Goal: Information Seeking & Learning: Learn about a topic

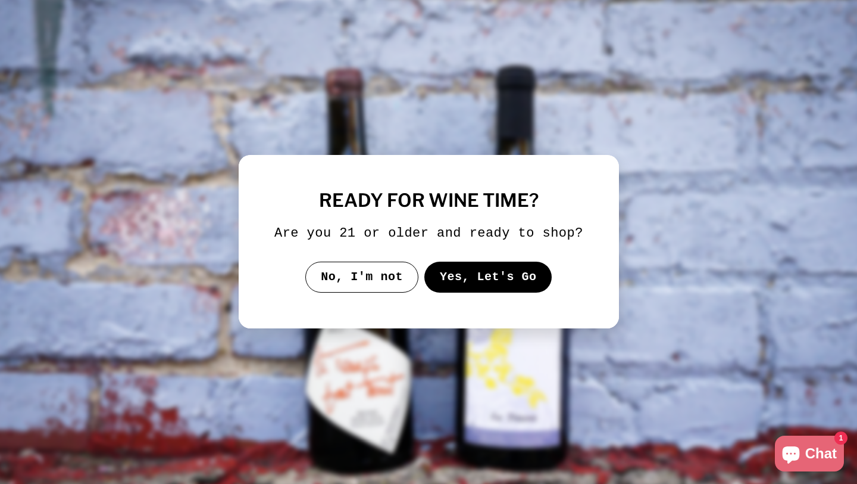
click at [479, 292] on button "Yes, Let's Go" at bounding box center [488, 276] width 128 height 31
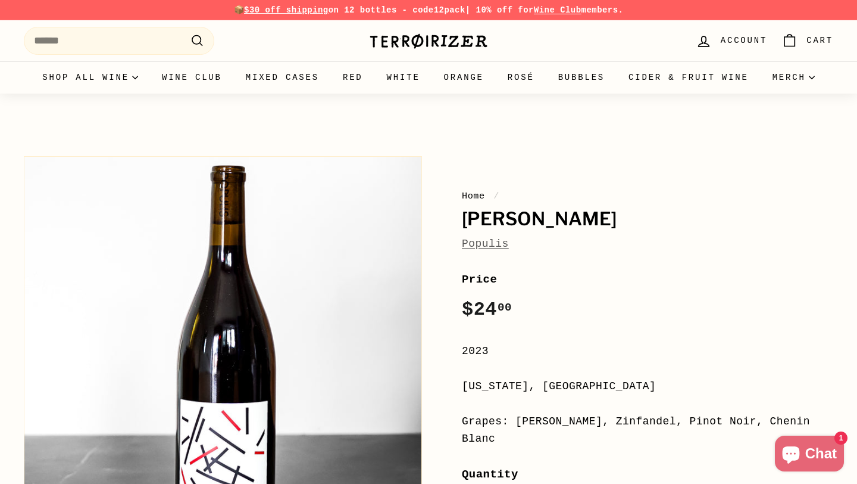
click at [492, 245] on link "Populis" at bounding box center [485, 244] width 47 height 12
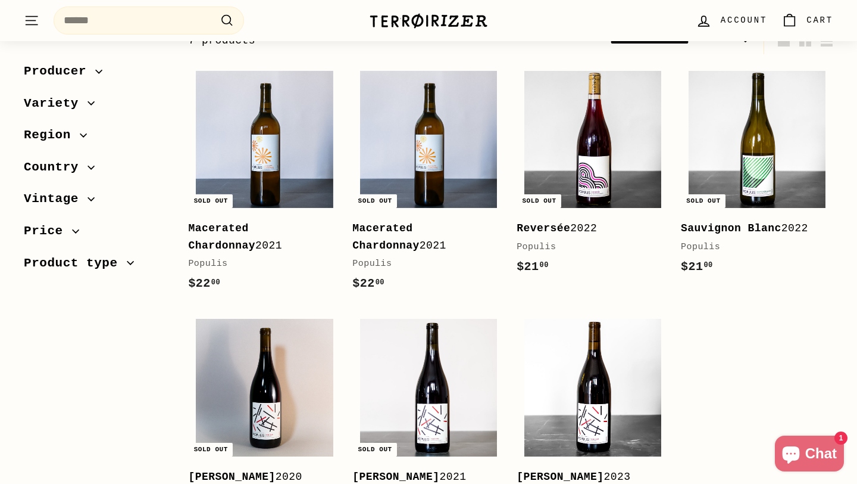
scroll to position [421, 0]
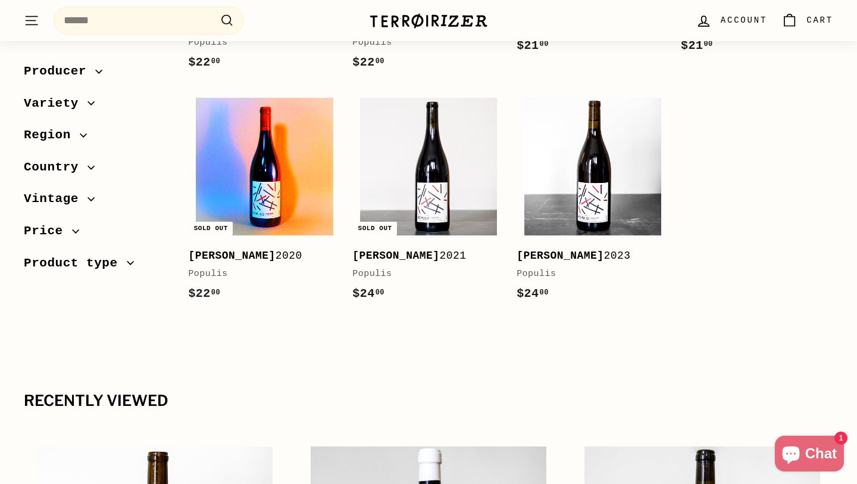
click at [266, 198] on img at bounding box center [264, 166] width 137 height 137
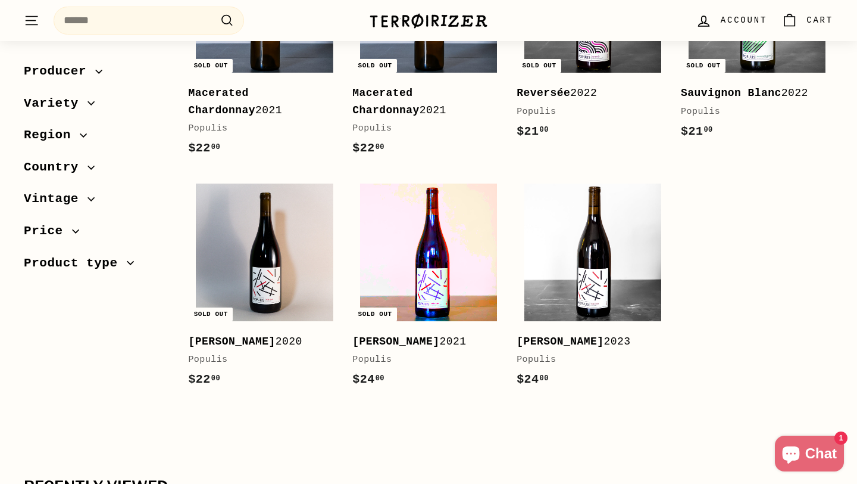
scroll to position [335, 0]
click at [430, 238] on img at bounding box center [428, 252] width 137 height 137
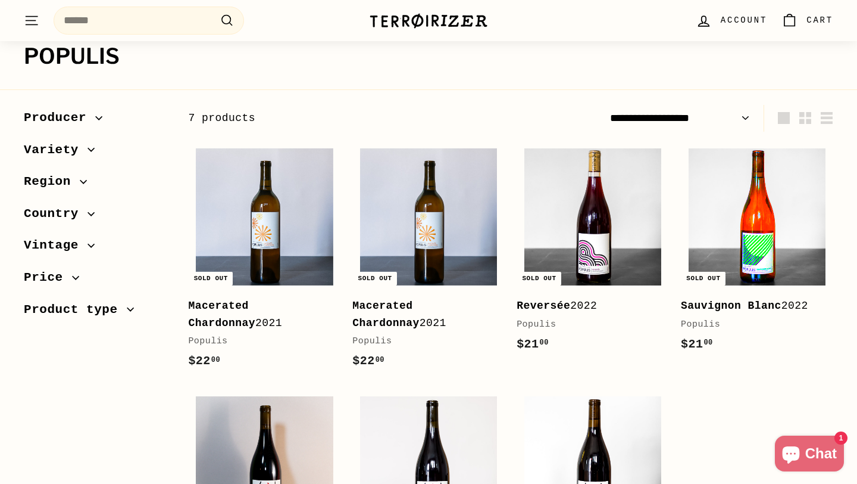
click at [712, 171] on img at bounding box center [757, 216] width 137 height 137
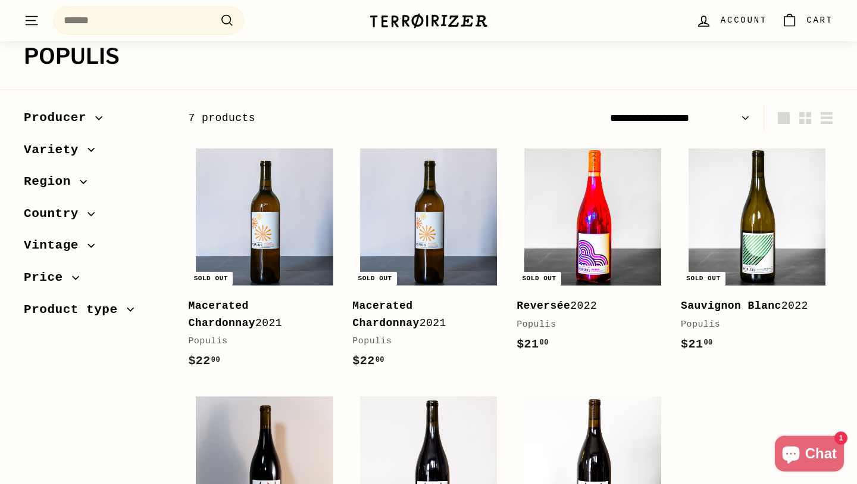
click at [568, 200] on img at bounding box center [593, 216] width 137 height 137
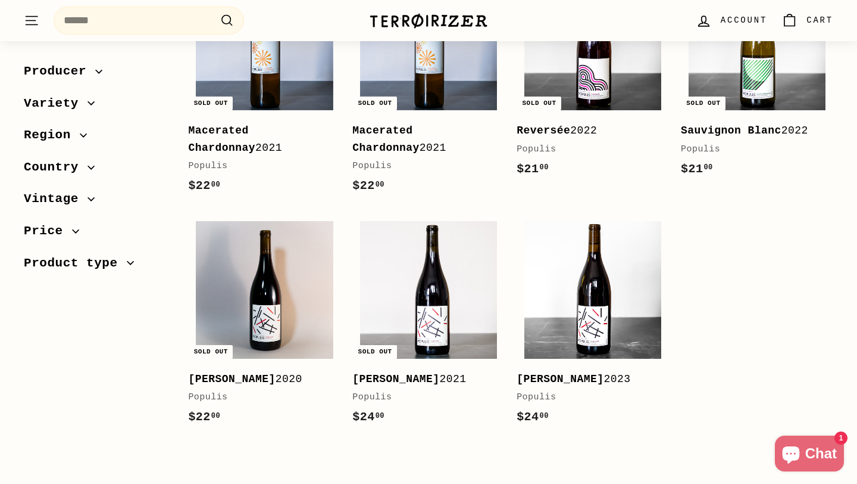
scroll to position [357, 0]
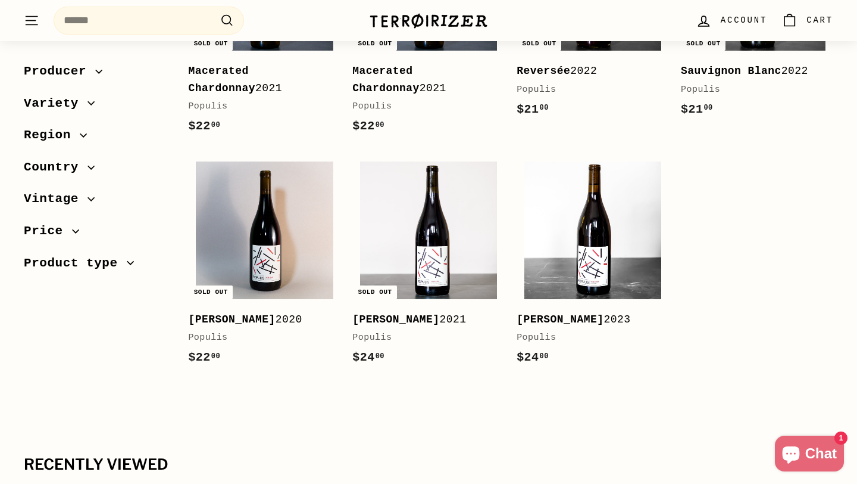
click at [78, 164] on span "Country" at bounding box center [56, 167] width 64 height 20
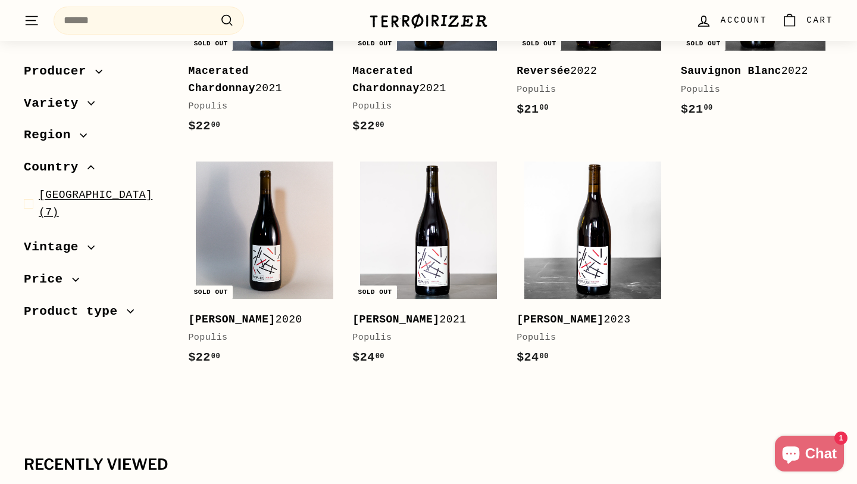
click at [70, 201] on span "USA (7)" at bounding box center [104, 203] width 130 height 35
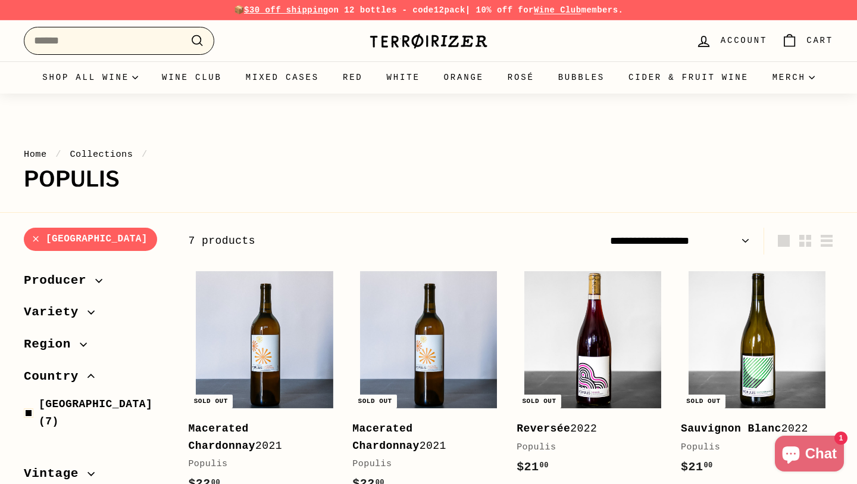
click at [113, 53] on input "Search" at bounding box center [119, 41] width 191 height 28
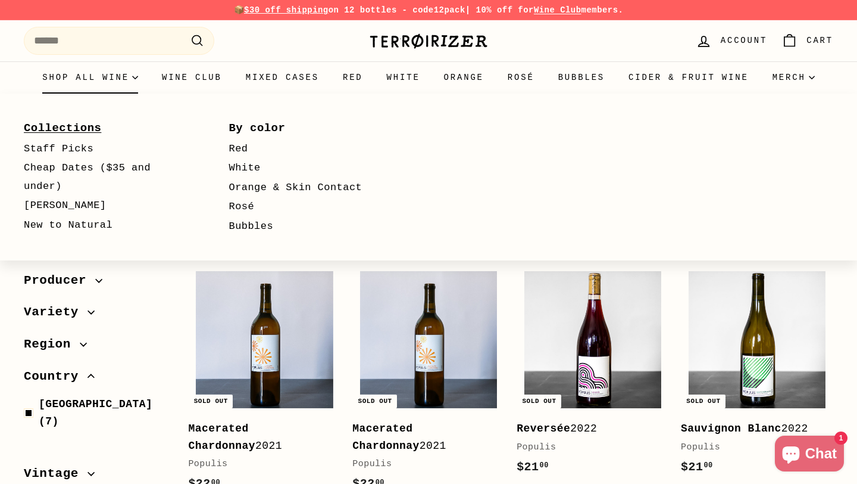
click at [81, 124] on link "Collections" at bounding box center [109, 127] width 171 height 21
click at [113, 72] on summary "Shop all wine" at bounding box center [90, 77] width 120 height 32
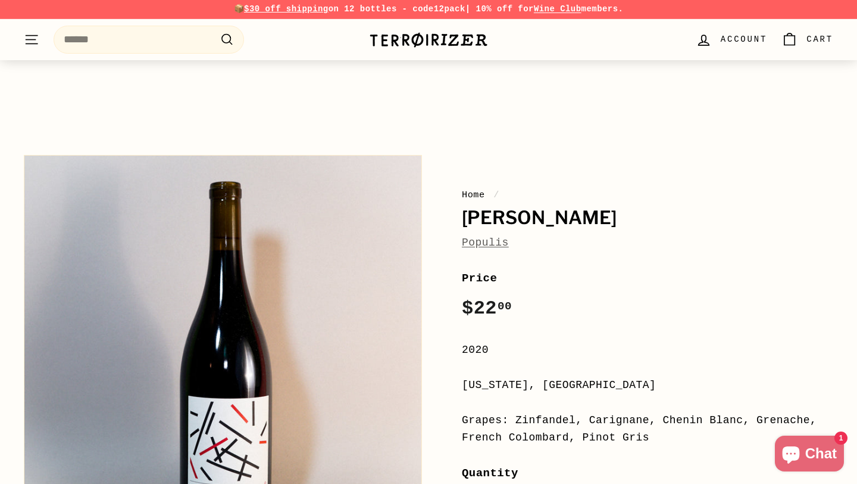
scroll to position [32, 0]
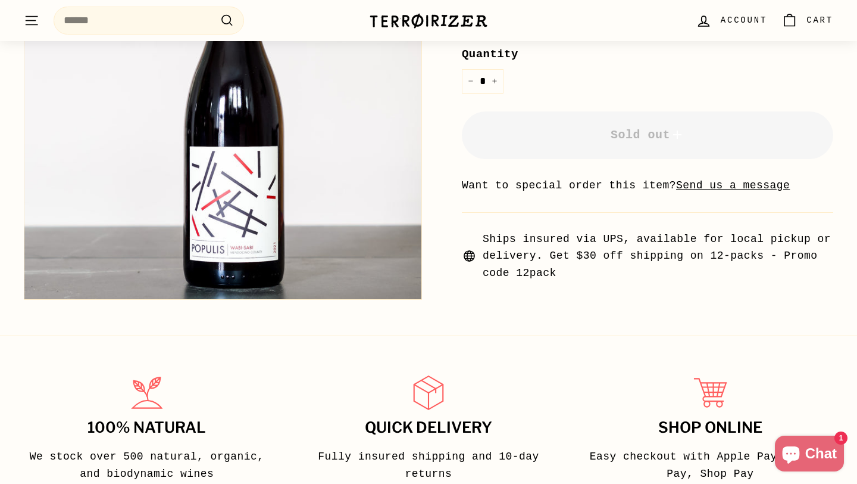
scroll to position [78, 0]
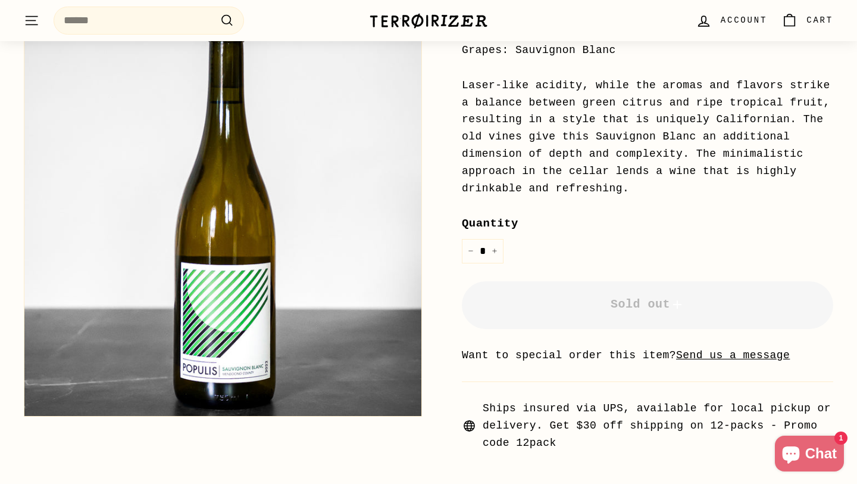
scroll to position [357, 0]
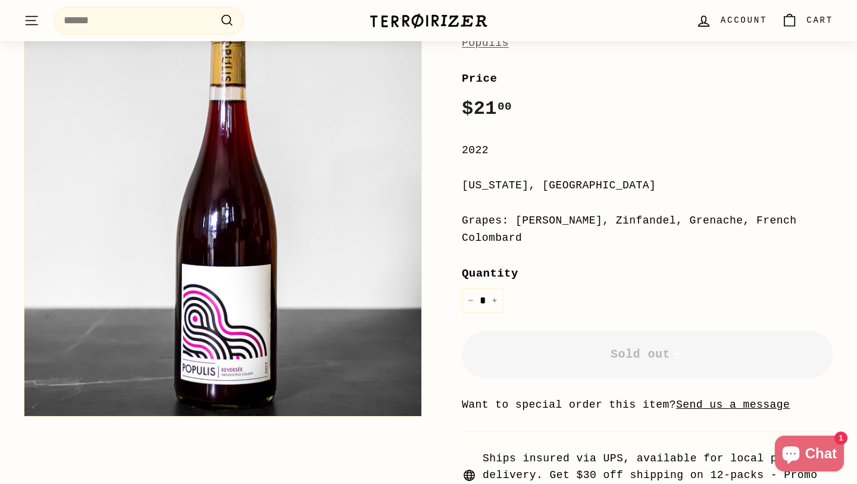
scroll to position [201, 0]
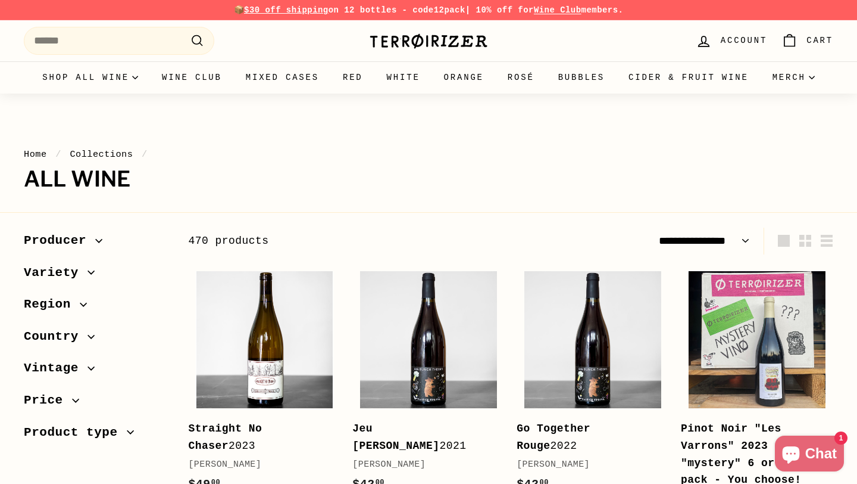
select select "**********"
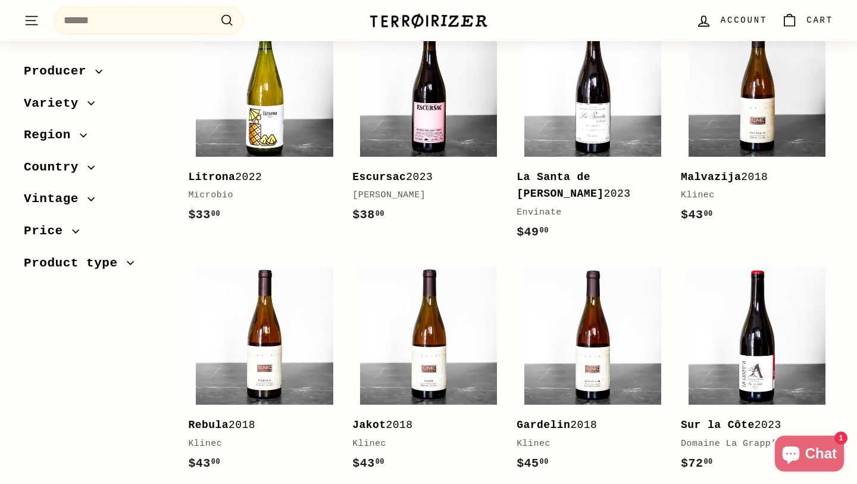
scroll to position [1101, 0]
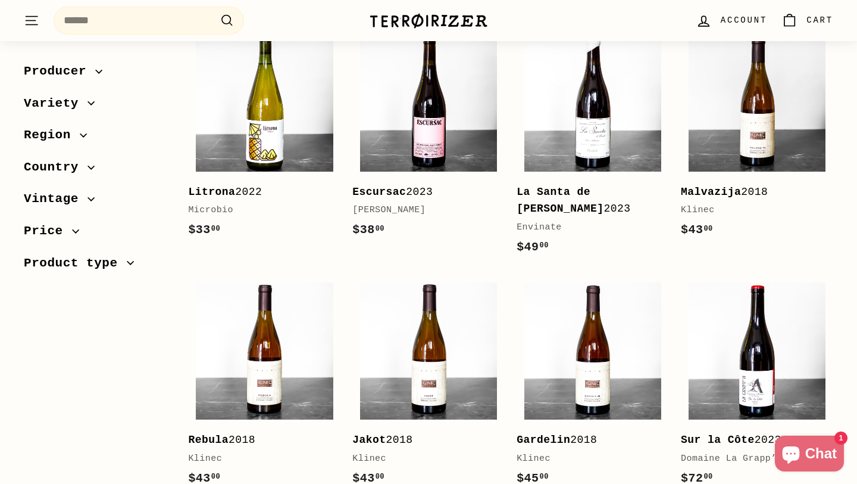
click at [76, 167] on span "Country" at bounding box center [56, 167] width 64 height 20
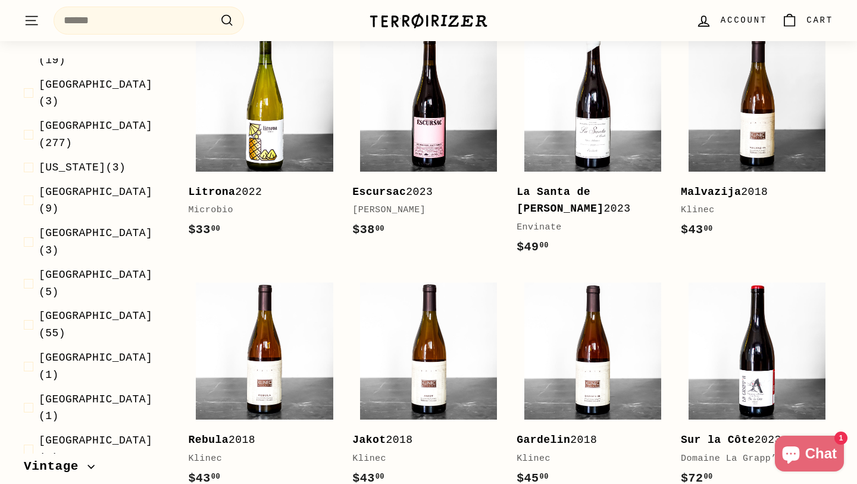
scroll to position [219, 0]
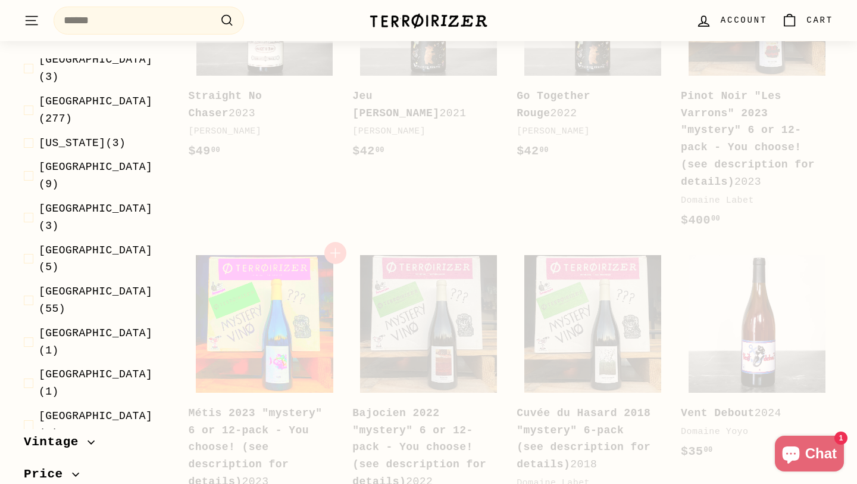
scroll to position [191, 0]
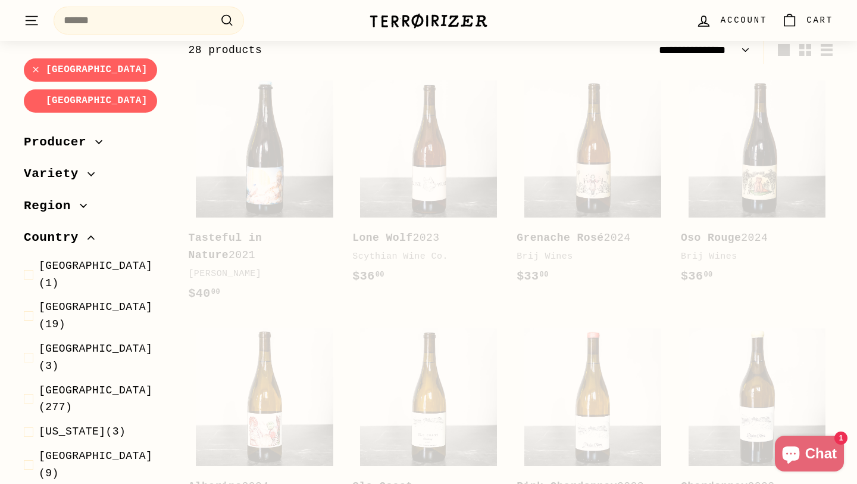
scroll to position [180, 0]
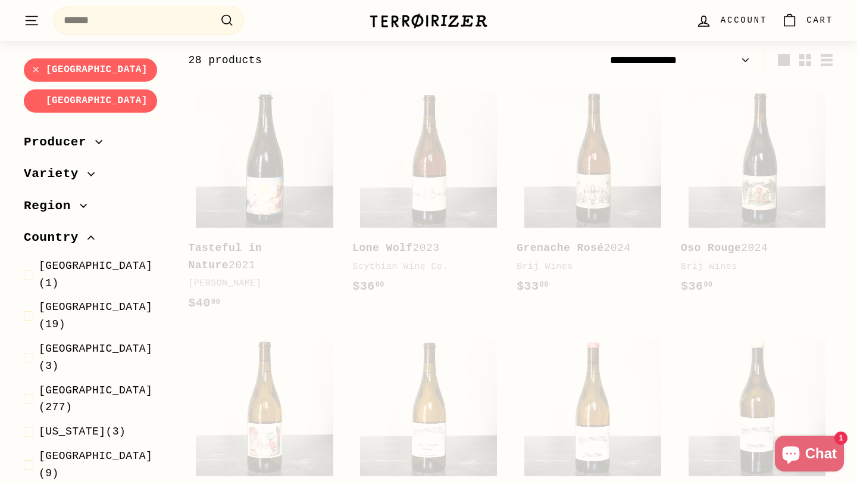
select select "**********"
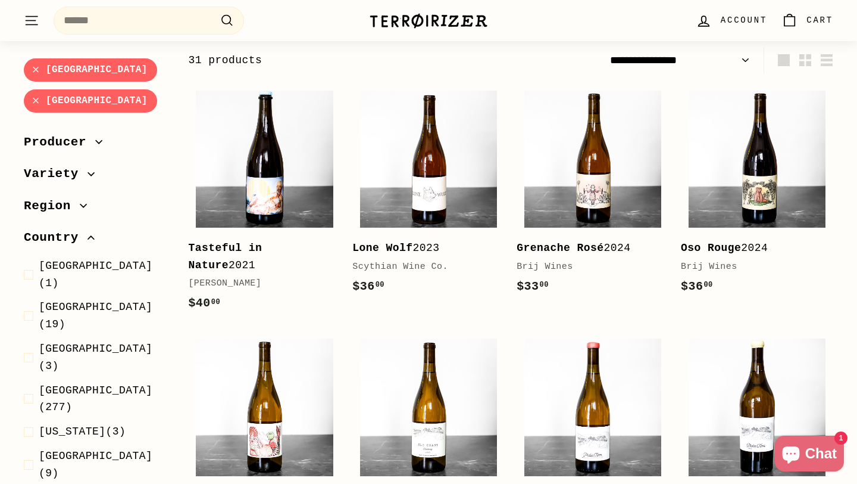
scroll to position [301, 0]
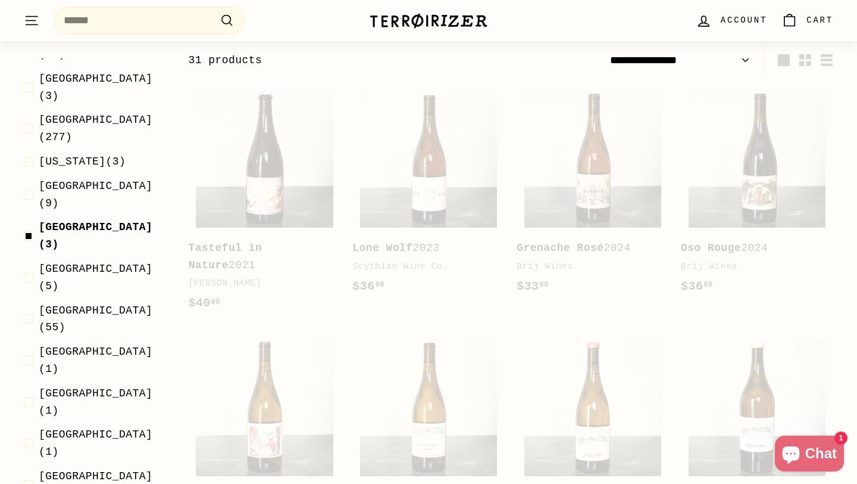
scroll to position [331, 0]
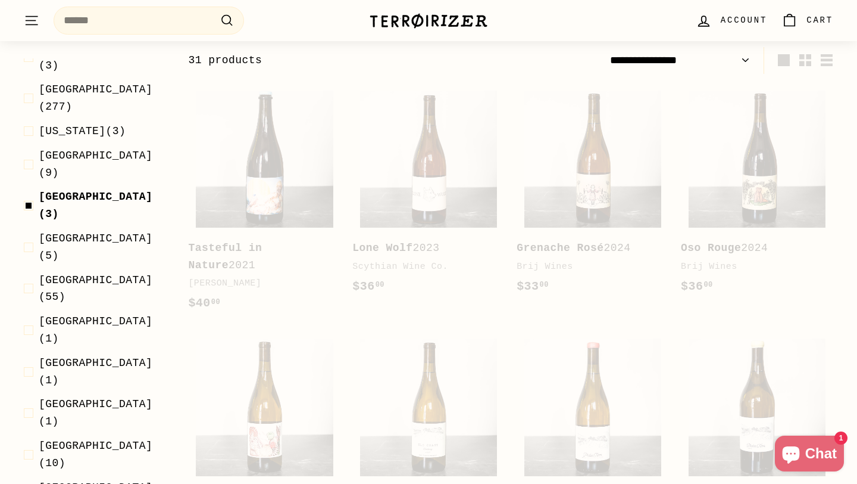
select select "**********"
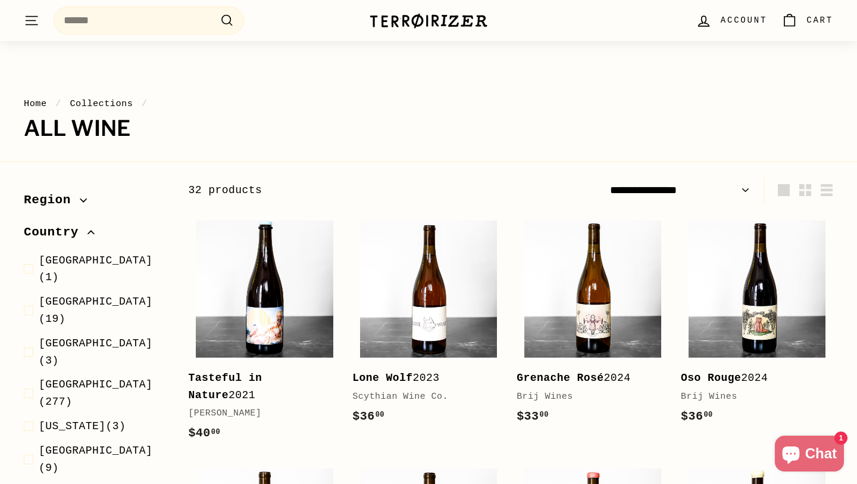
scroll to position [332, 0]
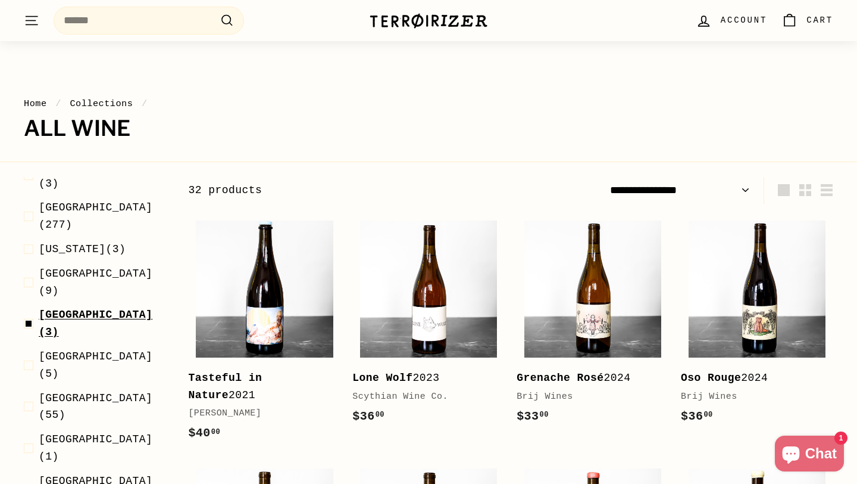
click at [68, 308] on span "Greece" at bounding box center [96, 314] width 114 height 12
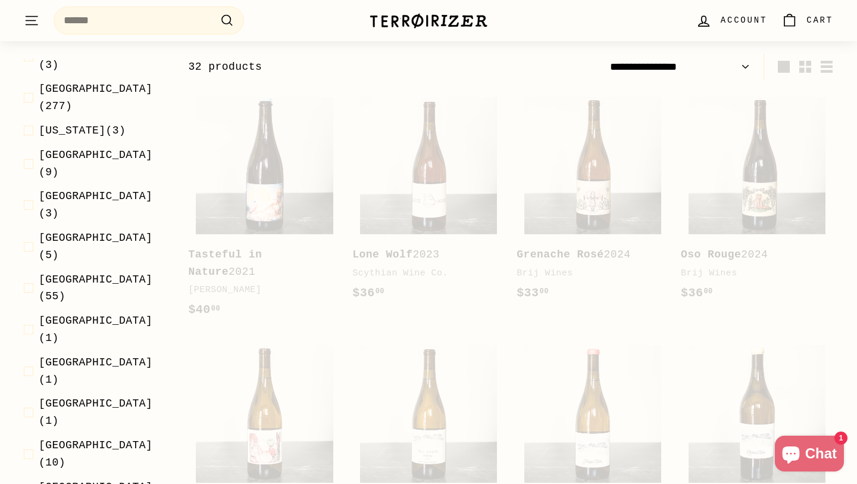
scroll to position [180, 0]
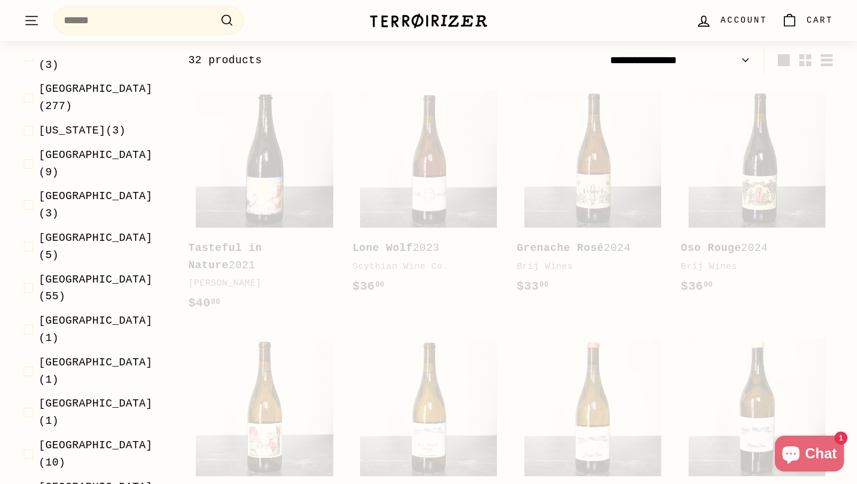
select select "**********"
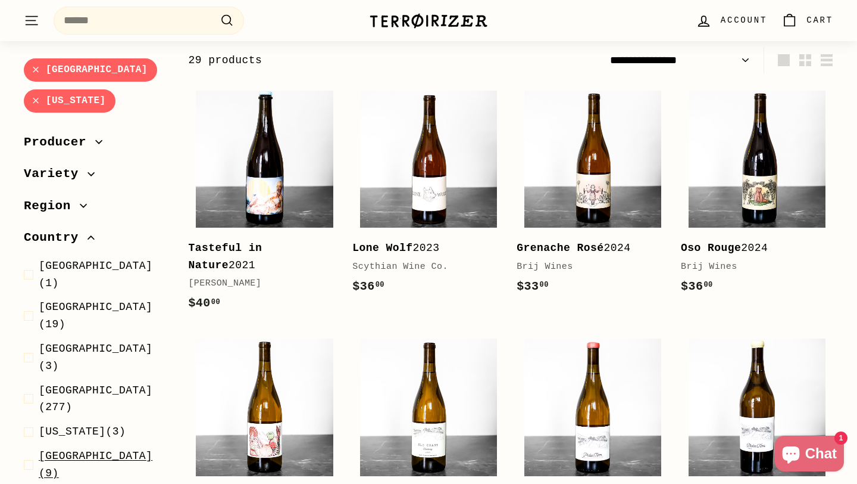
scroll to position [292, 0]
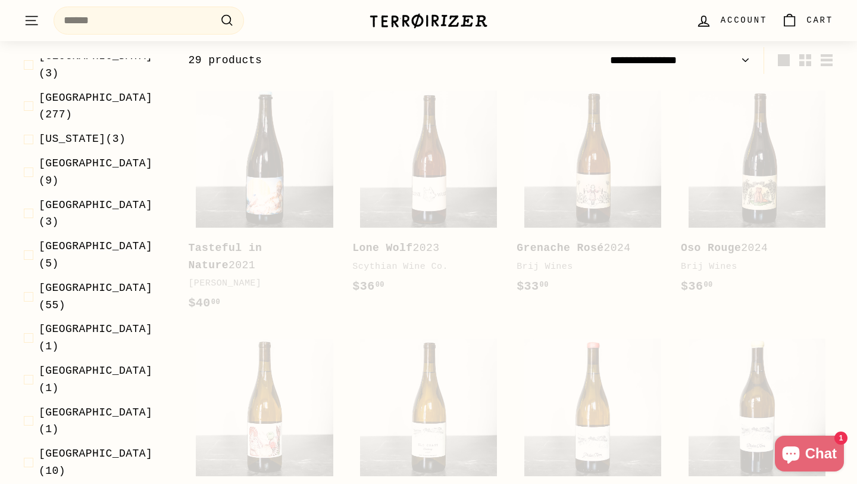
select select "**********"
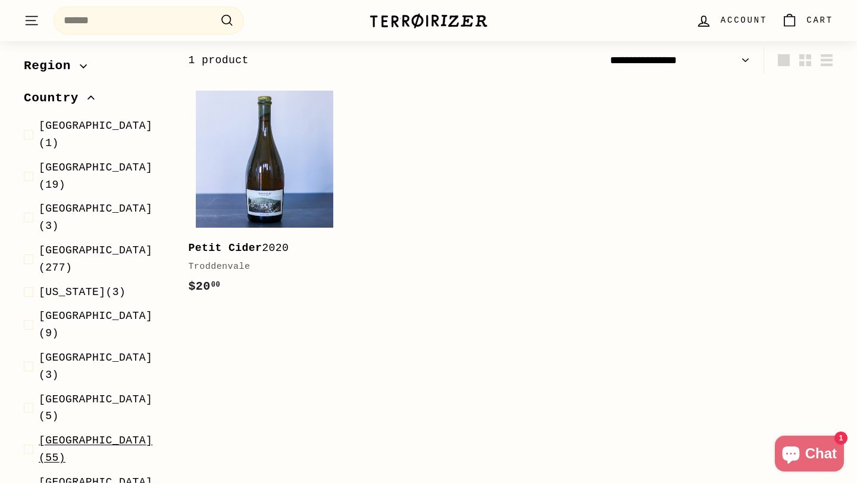
scroll to position [236, 0]
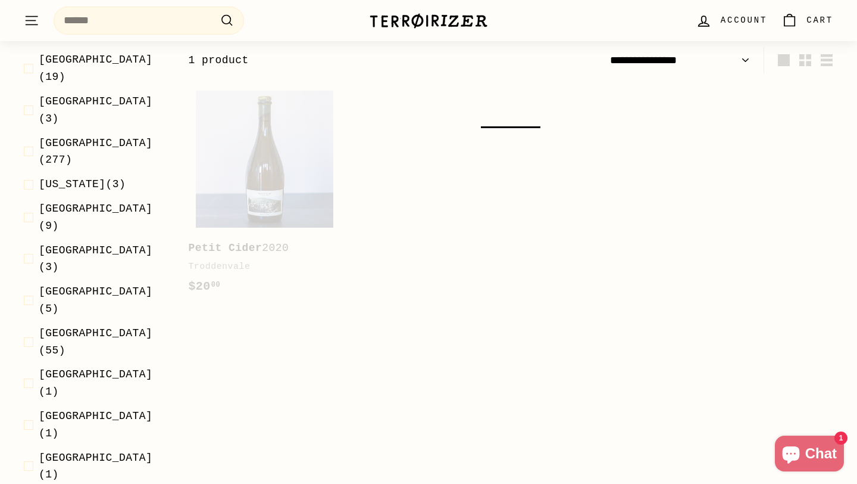
select select "**********"
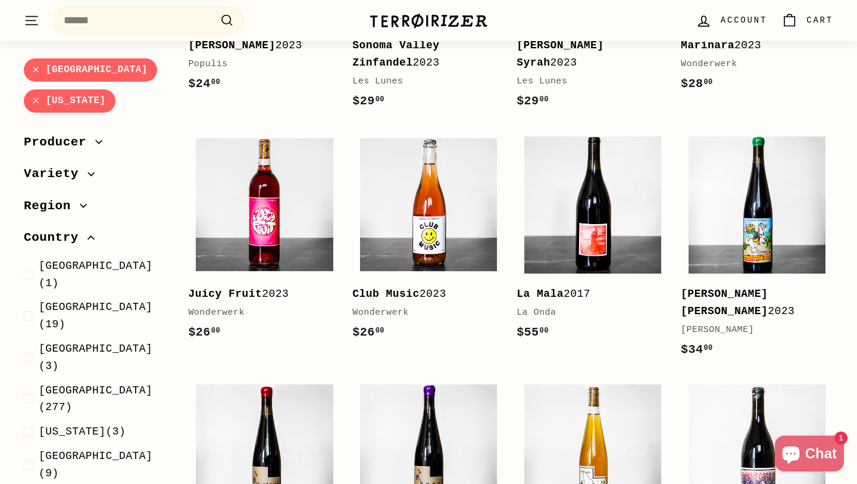
scroll to position [878, 0]
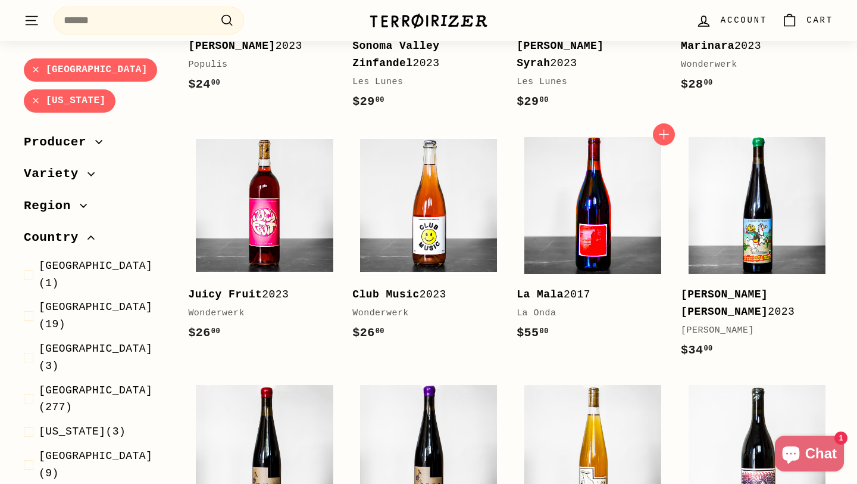
click at [585, 239] on img at bounding box center [593, 205] width 137 height 137
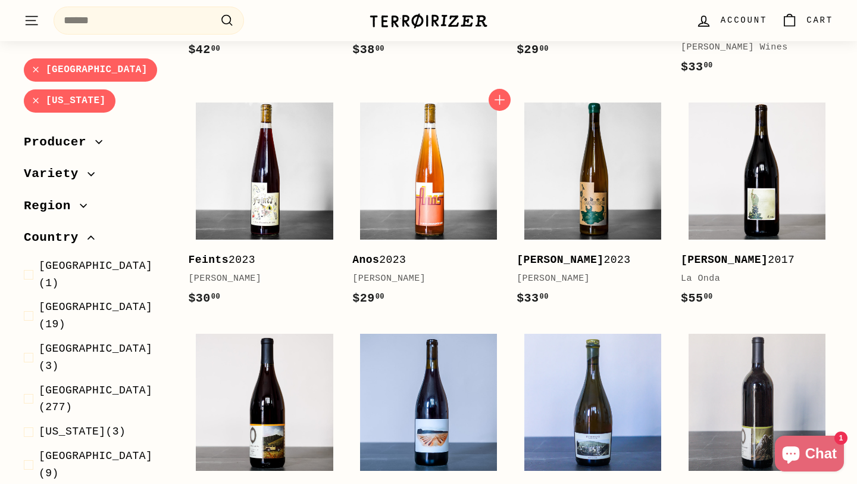
scroll to position [1508, 0]
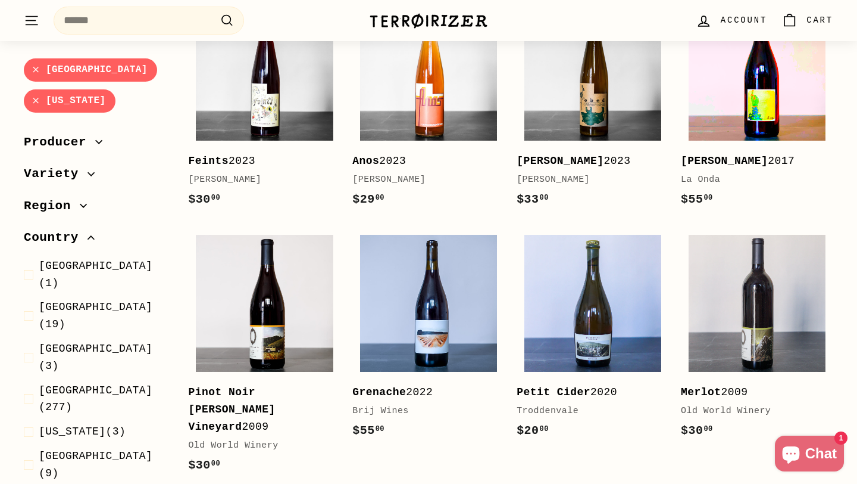
click at [789, 95] on img at bounding box center [757, 72] width 137 height 137
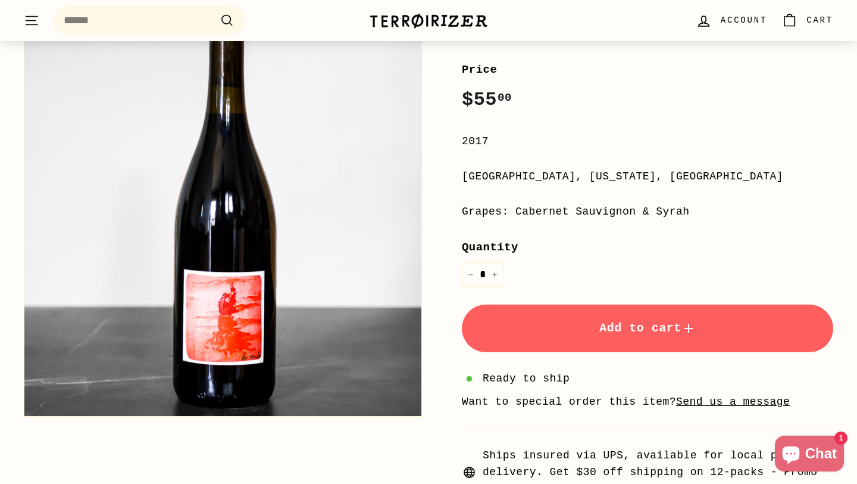
scroll to position [281, 0]
